Goal: Find specific page/section: Find specific page/section

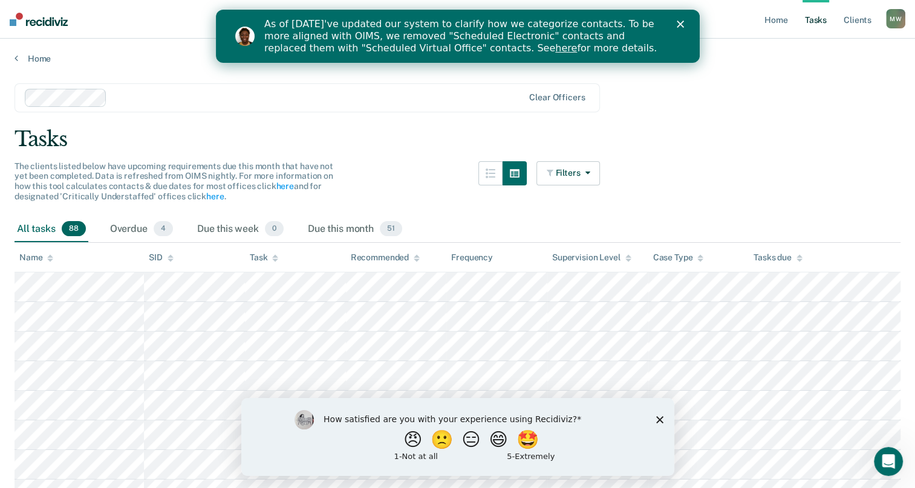
click at [678, 25] on polygon "Close" at bounding box center [679, 24] width 7 height 7
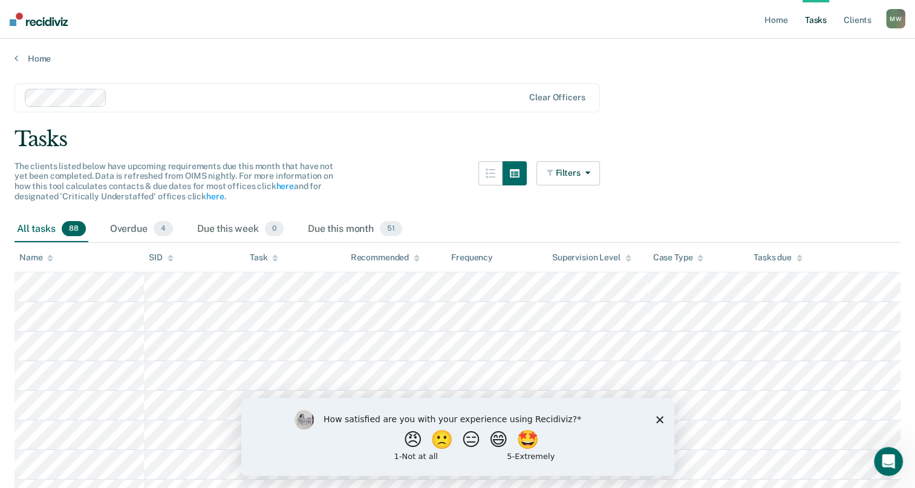
click at [659, 417] on icon "Close survey" at bounding box center [658, 419] width 7 height 7
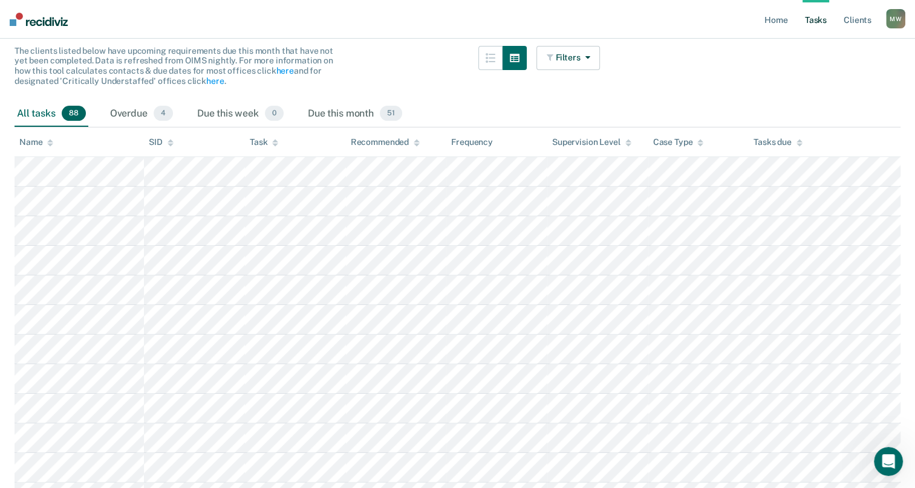
scroll to position [116, 0]
click at [135, 105] on div "Overdue 4" at bounding box center [142, 113] width 68 height 27
